Goal: Information Seeking & Learning: Learn about a topic

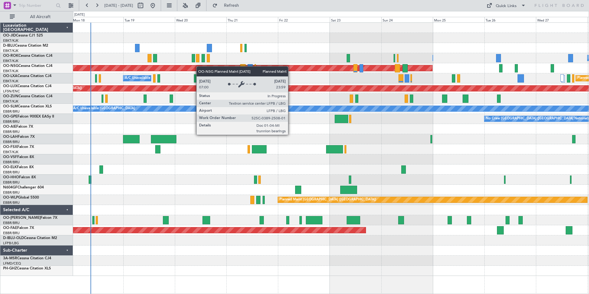
click at [147, 69] on div "Owner [GEOGRAPHIC_DATA]-[GEOGRAPHIC_DATA] Owner [GEOGRAPHIC_DATA]-[GEOGRAPHIC_D…" at bounding box center [331, 149] width 516 height 253
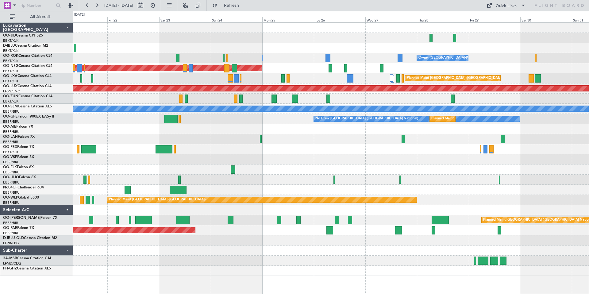
click at [283, 53] on div "Owner [GEOGRAPHIC_DATA]-[GEOGRAPHIC_DATA] Owner [GEOGRAPHIC_DATA]-[GEOGRAPHIC_D…" at bounding box center [331, 149] width 516 height 253
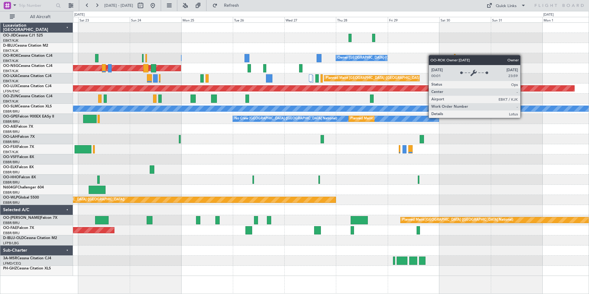
click at [265, 59] on div "Owner [GEOGRAPHIC_DATA]-[GEOGRAPHIC_DATA] Owner [GEOGRAPHIC_DATA]-[GEOGRAPHIC_D…" at bounding box center [331, 149] width 516 height 253
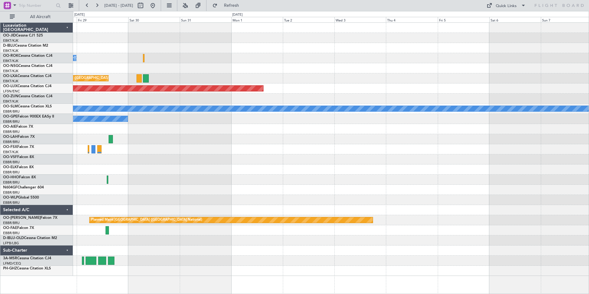
click at [250, 62] on div "Owner [GEOGRAPHIC_DATA]-[GEOGRAPHIC_DATA] Planned Maint [GEOGRAPHIC_DATA] ([GEO…" at bounding box center [331, 149] width 516 height 253
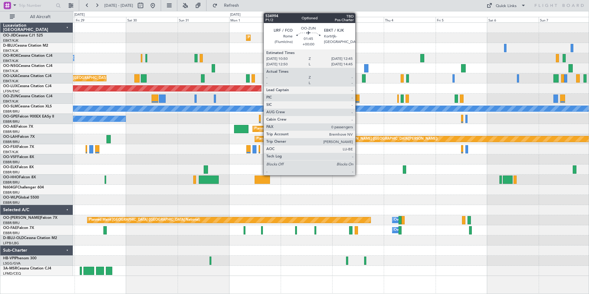
click at [358, 99] on div at bounding box center [357, 98] width 4 height 8
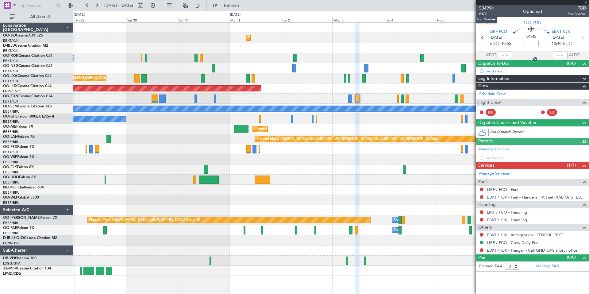
click at [484, 7] on span "534994" at bounding box center [486, 8] width 15 height 6
click at [487, 8] on span "534994" at bounding box center [486, 8] width 15 height 6
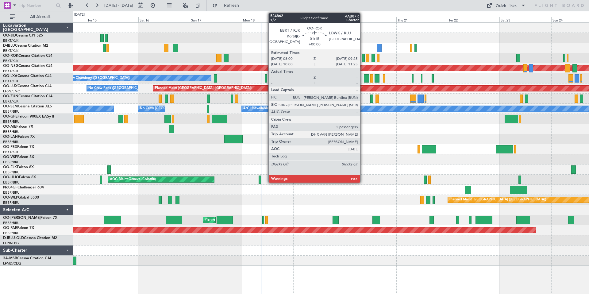
click at [363, 58] on div at bounding box center [363, 58] width 3 height 8
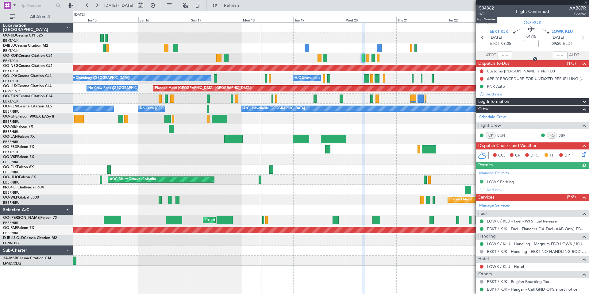
click at [487, 9] on span "534862" at bounding box center [486, 8] width 15 height 6
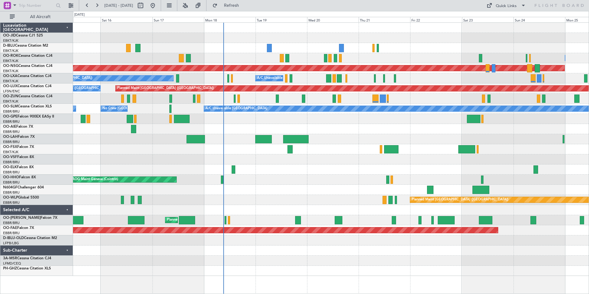
click at [455, 97] on div "Unplanned Maint [GEOGRAPHIC_DATA] ([GEOGRAPHIC_DATA])" at bounding box center [331, 99] width 516 height 10
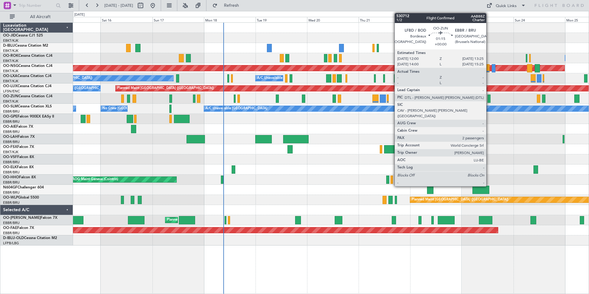
click at [489, 98] on div at bounding box center [489, 98] width 3 height 8
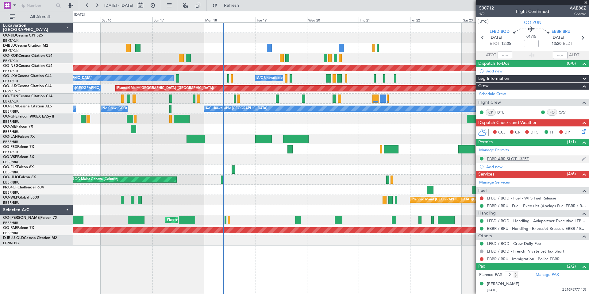
scroll to position [14, 0]
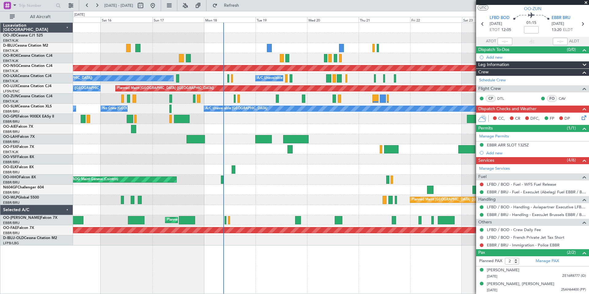
click at [584, 2] on span at bounding box center [586, 3] width 6 height 6
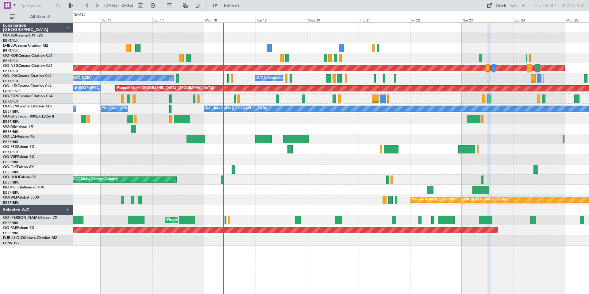
type input "0"
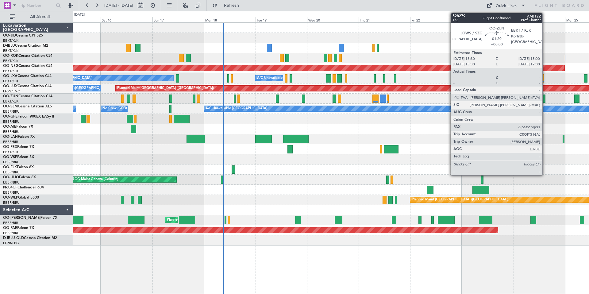
click at [545, 99] on div at bounding box center [543, 98] width 3 height 8
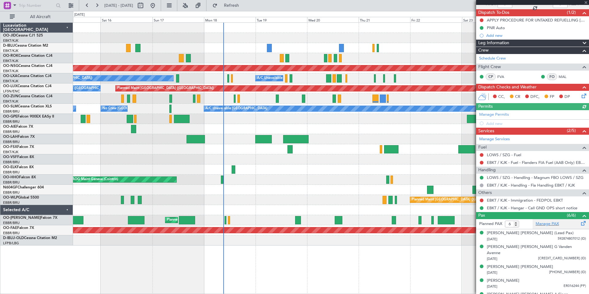
scroll to position [69, 0]
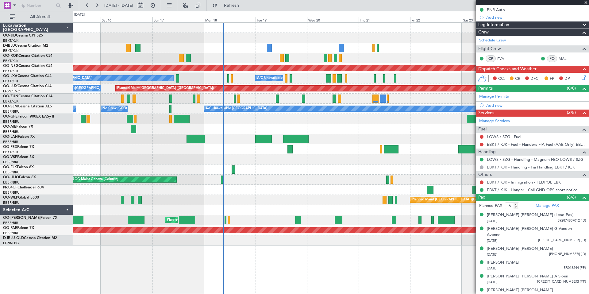
click at [586, 2] on span at bounding box center [586, 3] width 6 height 6
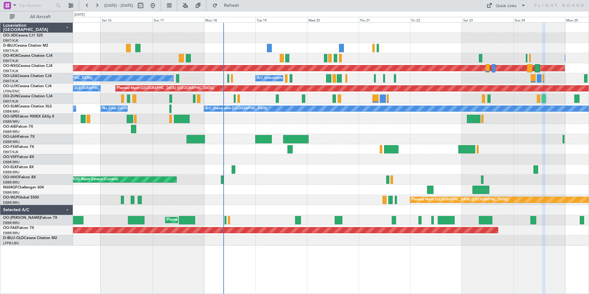
type input "0"
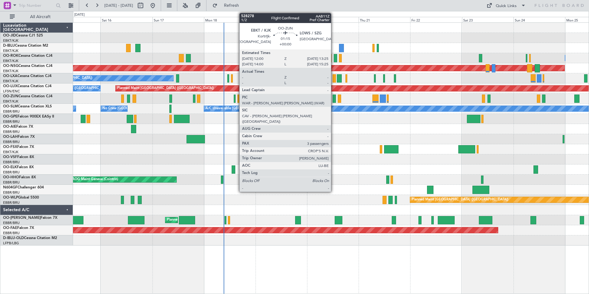
click at [334, 98] on div at bounding box center [334, 98] width 3 height 8
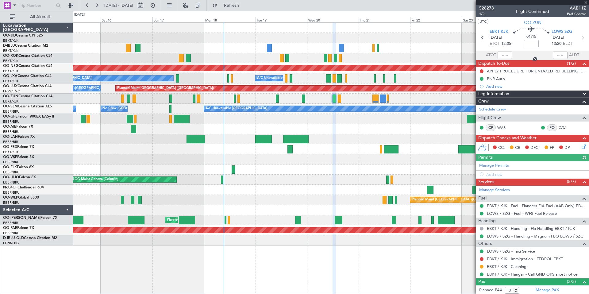
click at [486, 7] on span "528278" at bounding box center [486, 8] width 15 height 6
click at [587, 2] on span at bounding box center [586, 3] width 6 height 6
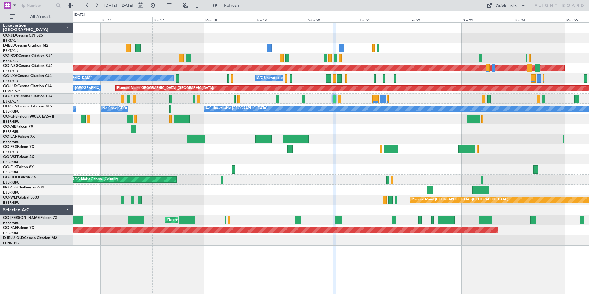
type input "0"
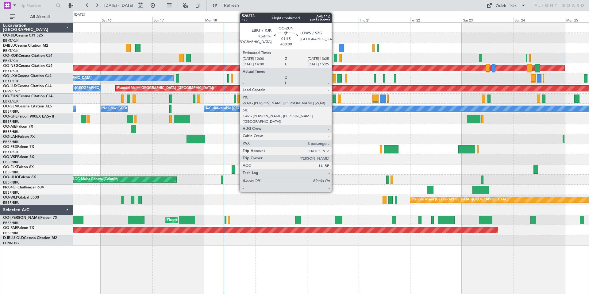
click at [334, 99] on div at bounding box center [334, 98] width 3 height 8
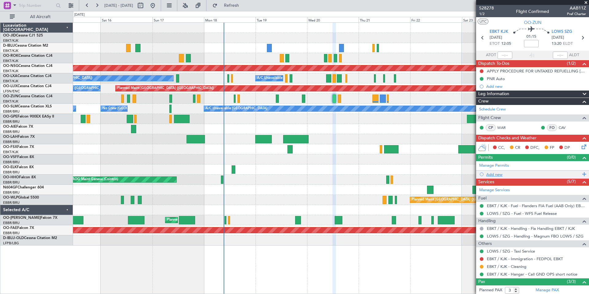
scroll to position [43, 0]
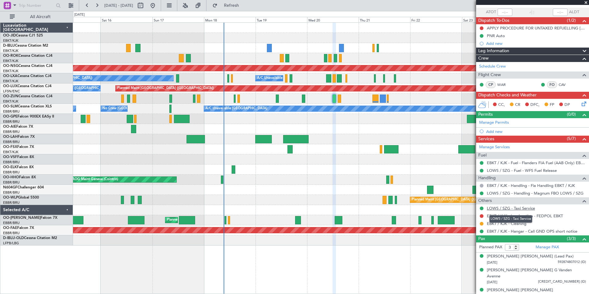
click at [526, 209] on link "LOWS / SZG - Taxi Service" at bounding box center [511, 208] width 48 height 5
click at [585, 2] on div at bounding box center [532, 2] width 113 height 5
click at [586, 3] on div at bounding box center [532, 2] width 113 height 5
click at [587, 2] on span at bounding box center [586, 3] width 6 height 6
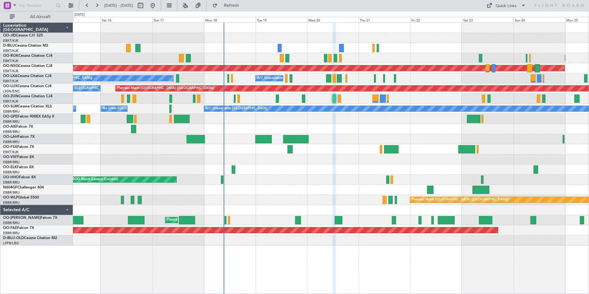
type input "0"
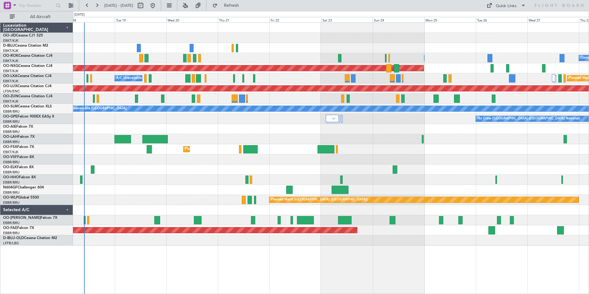
click at [255, 45] on div at bounding box center [331, 48] width 516 height 10
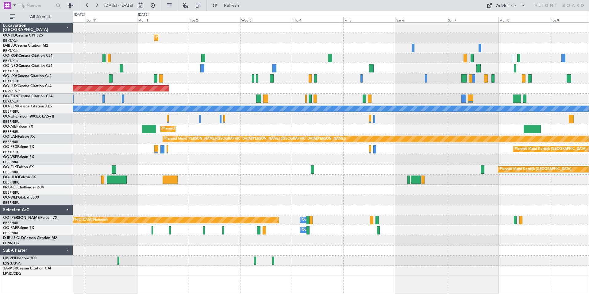
click at [194, 48] on div "Planned Maint Kortrijk-[GEOGRAPHIC_DATA] Owner [GEOGRAPHIC_DATA]-[GEOGRAPHIC_DA…" at bounding box center [331, 149] width 516 height 253
